Goal: Transaction & Acquisition: Purchase product/service

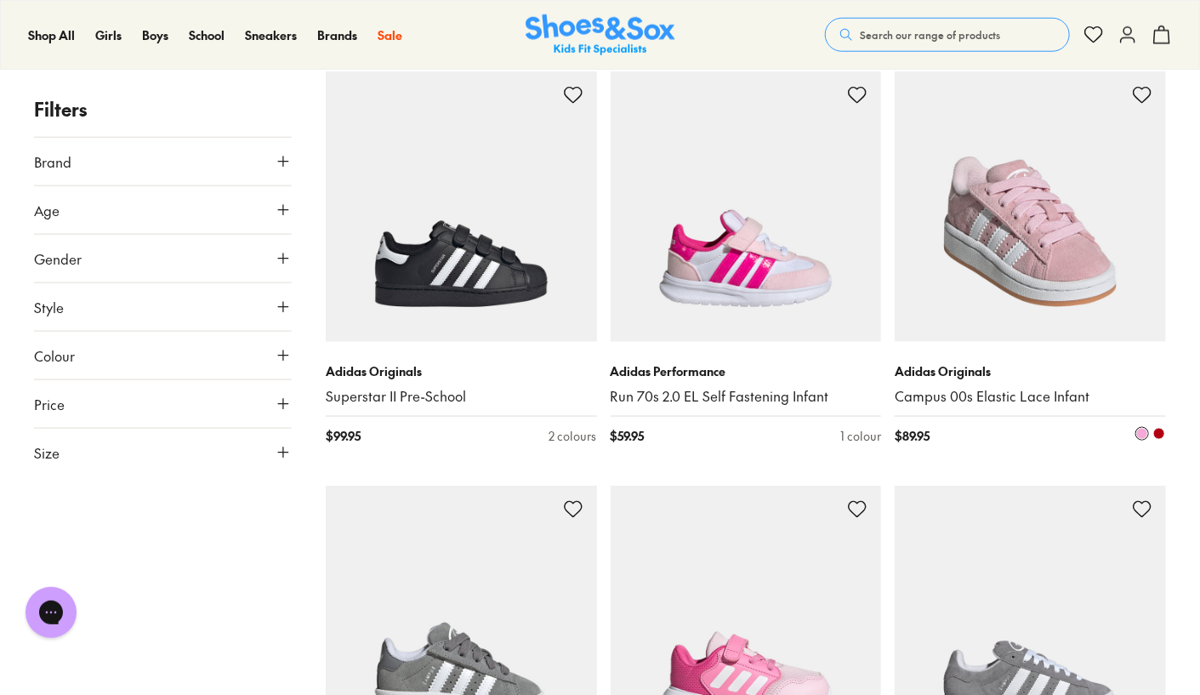
click at [1086, 314] on img at bounding box center [1030, 206] width 271 height 271
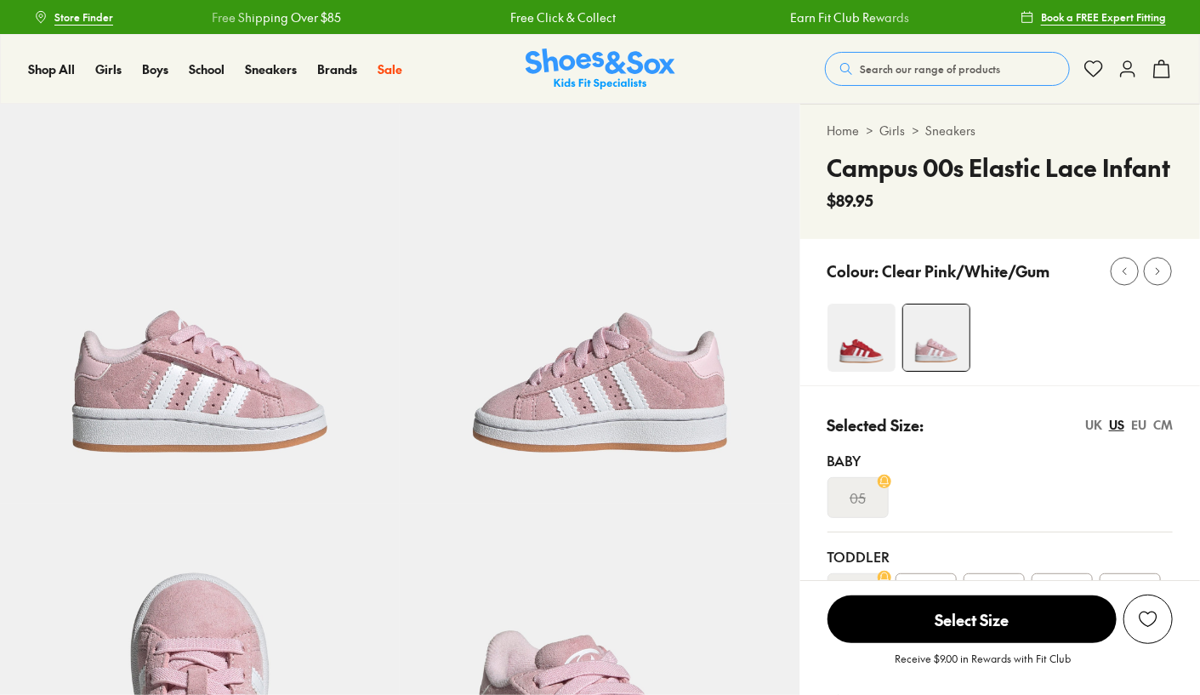
click at [993, 277] on p "Clear Pink/White/Gum" at bounding box center [967, 270] width 168 height 23
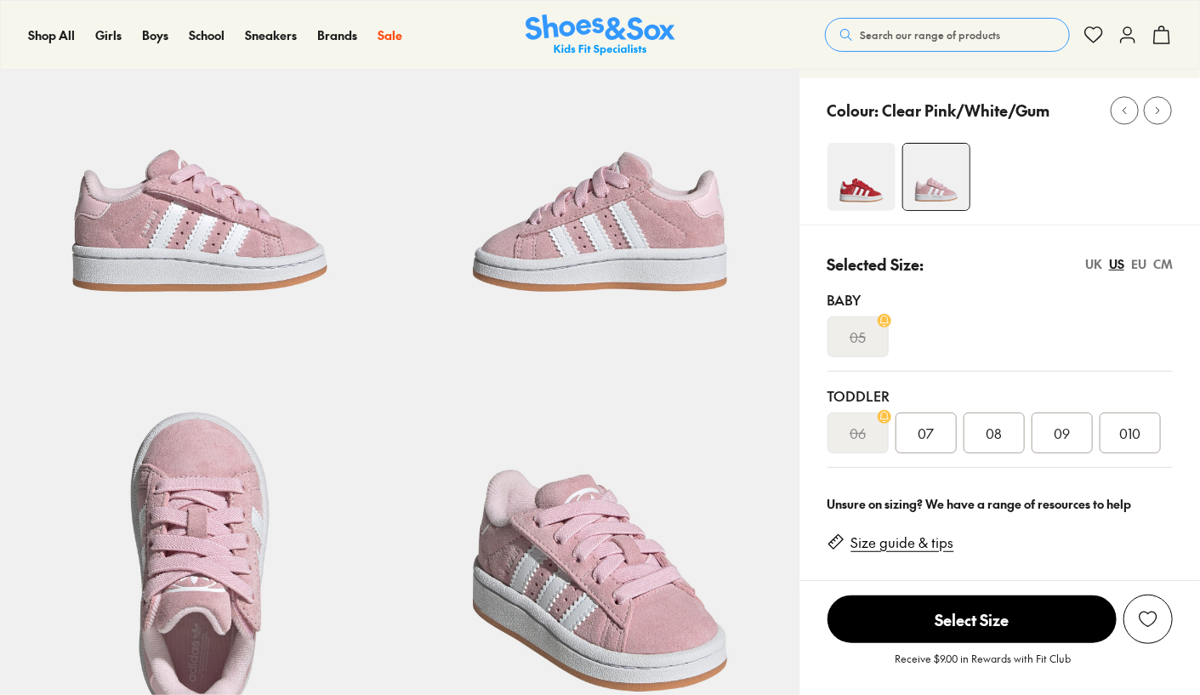
select select "*"
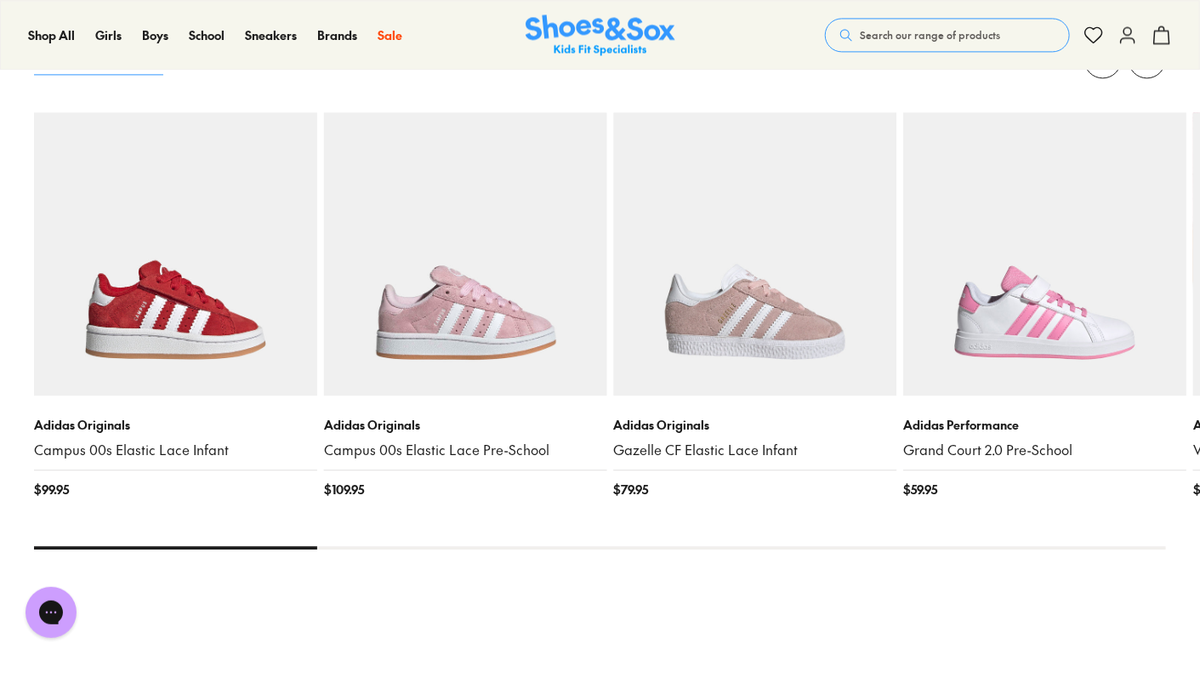
scroll to position [1644, 0]
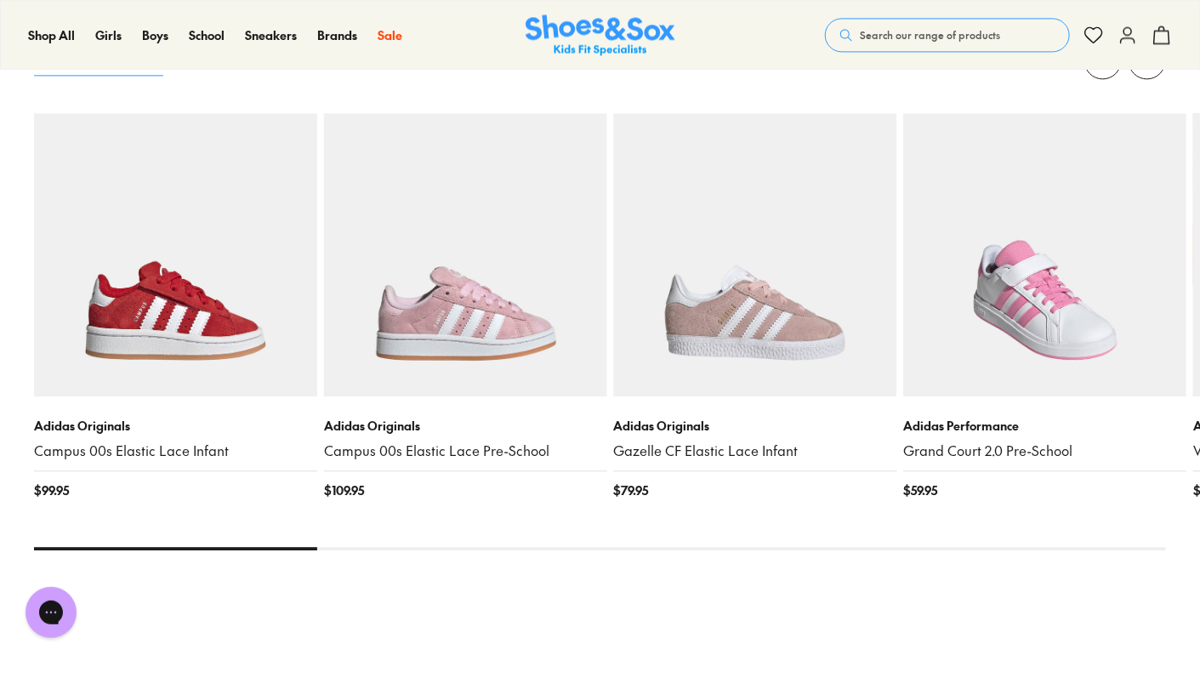
click at [1107, 366] on img at bounding box center [1045, 254] width 283 height 283
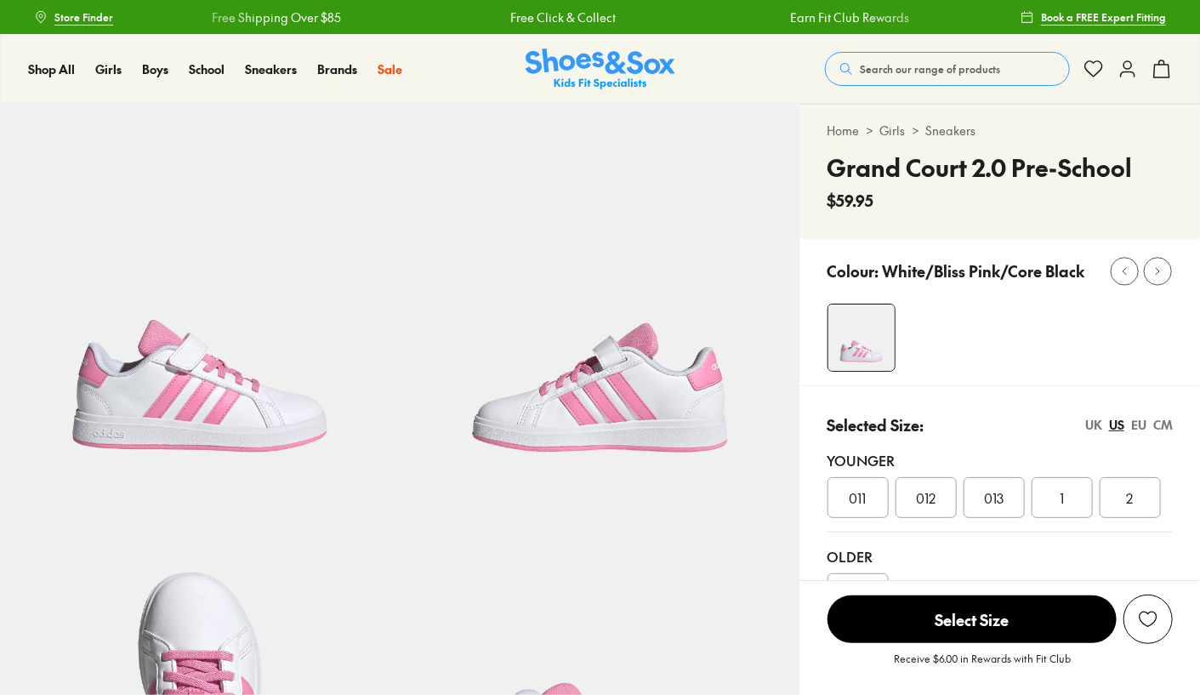
click at [1102, 356] on div at bounding box center [1014, 338] width 373 height 68
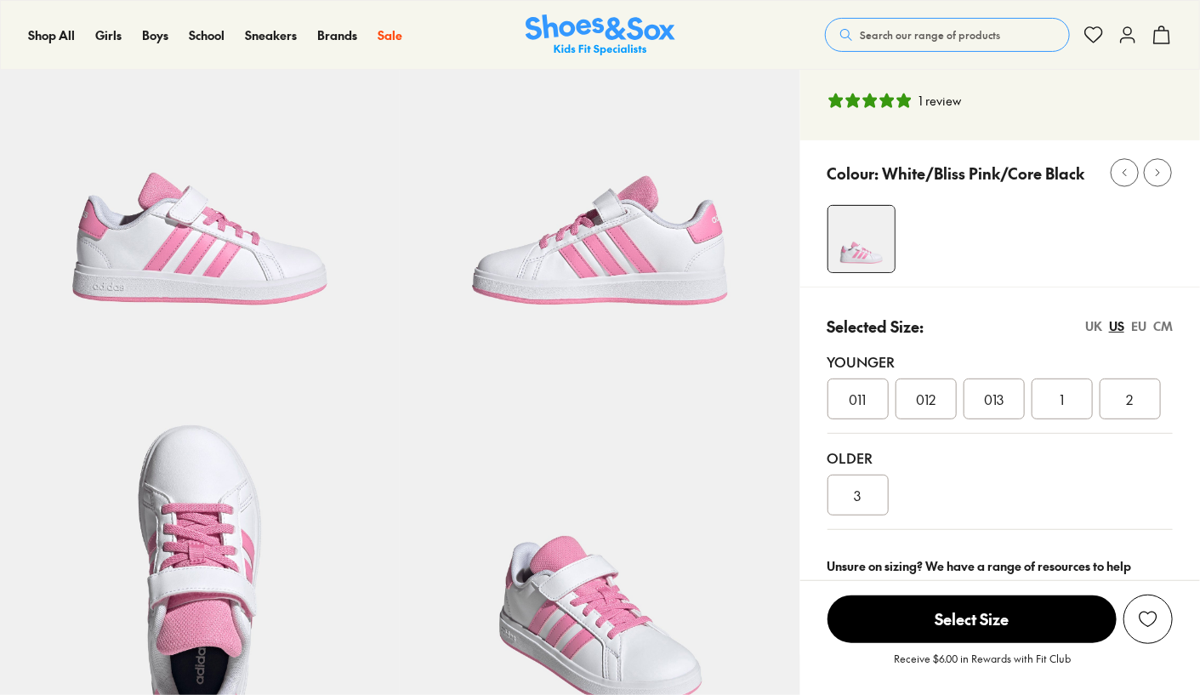
scroll to position [191, 0]
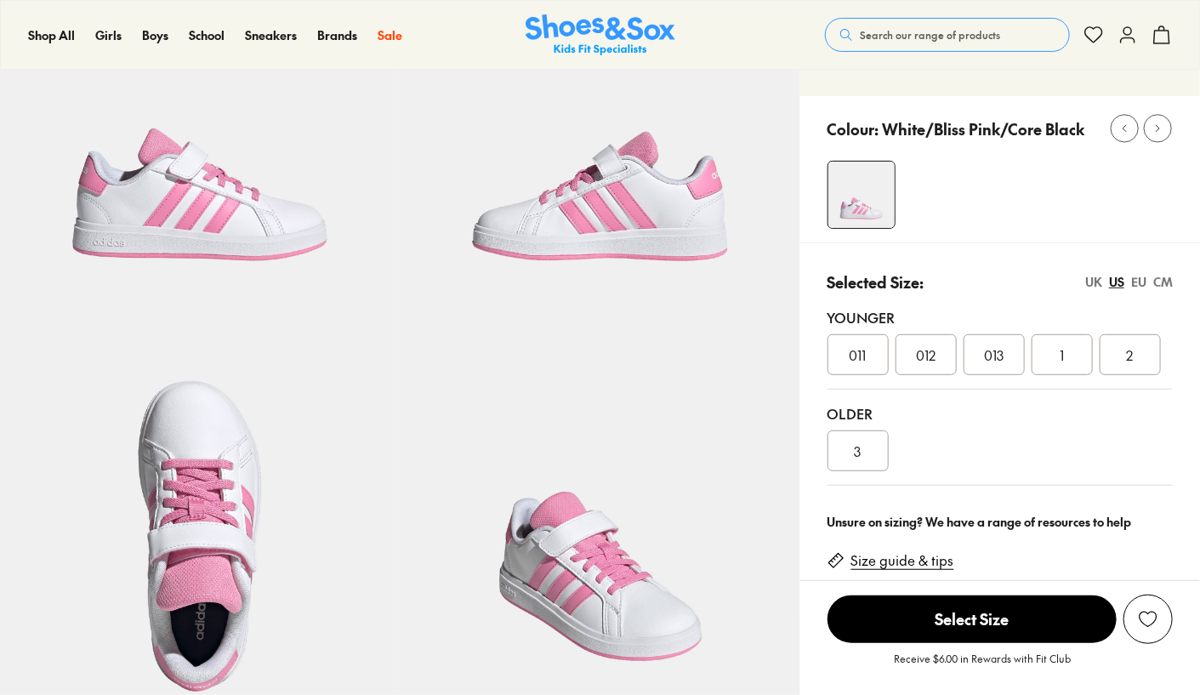
select select "*"
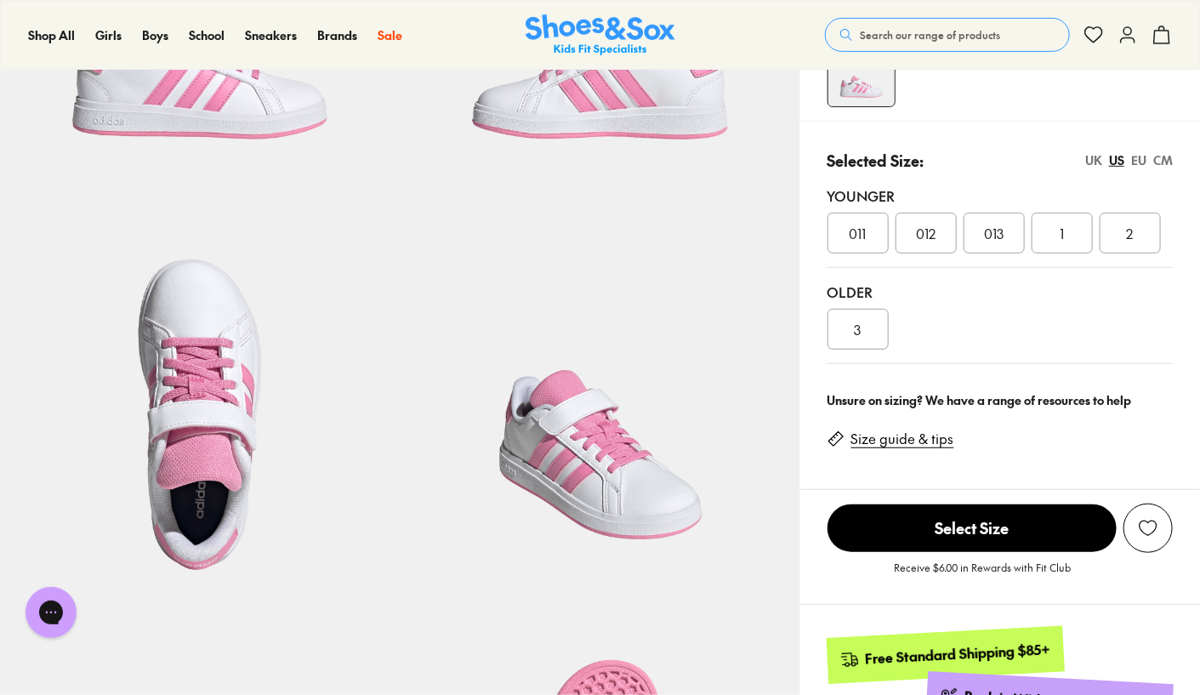
click at [933, 443] on link "Size guide & tips" at bounding box center [903, 439] width 103 height 19
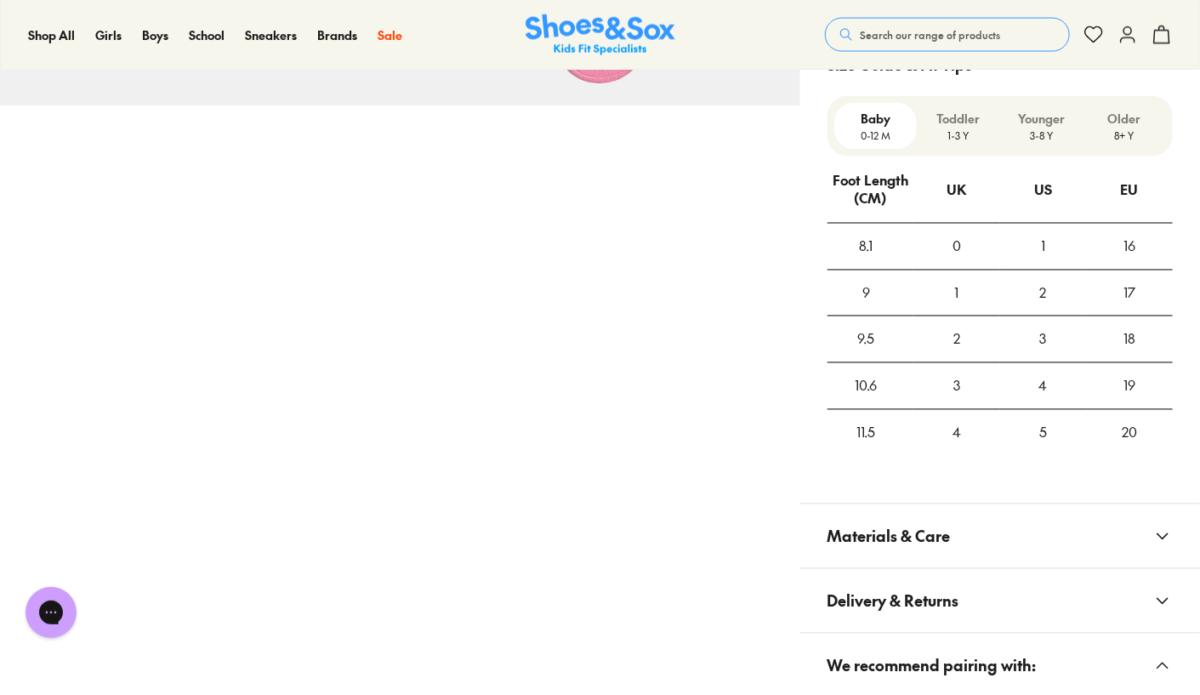
scroll to position [1202, 0]
